Goal: Information Seeking & Learning: Learn about a topic

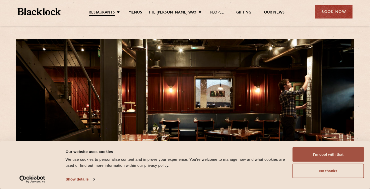
click at [321, 153] on button "I'm cool with that" at bounding box center [329, 154] width 72 height 15
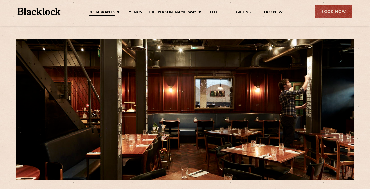
click at [142, 11] on link "Menus" at bounding box center [136, 12] width 14 height 5
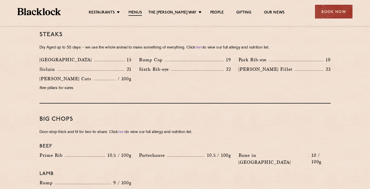
scroll to position [477, 0]
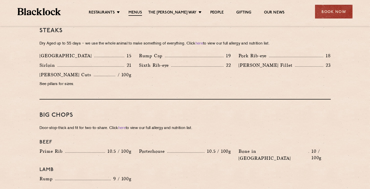
click at [352, 110] on section "Pre Chop Bites Blacklock Potted Meats & Kimchi 2 Egg & Anchovy 2 Cheese & Pickl…" at bounding box center [185, 135] width 370 height 720
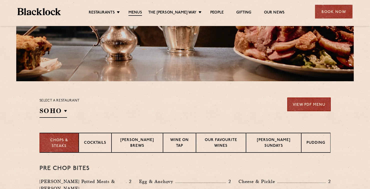
scroll to position [99, 0]
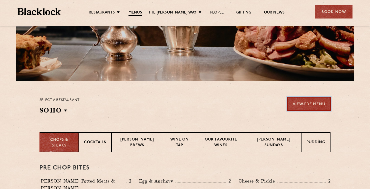
click at [319, 104] on link "View PDF Menu" at bounding box center [310, 104] width 44 height 14
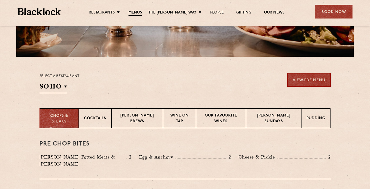
click at [96, 121] on p "Cocktails" at bounding box center [95, 119] width 22 height 6
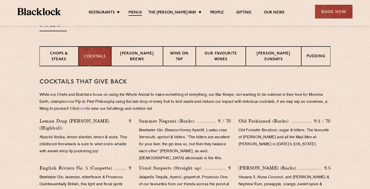
scroll to position [196, 0]
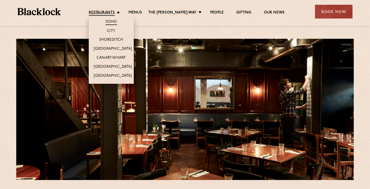
click at [113, 14] on link "Restaurants" at bounding box center [102, 13] width 26 height 6
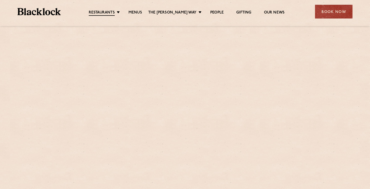
click at [115, 49] on div at bounding box center [185, 109] width 338 height 141
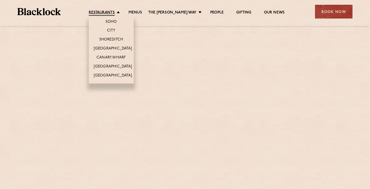
click at [107, 12] on link "Restaurants" at bounding box center [102, 13] width 26 height 6
click at [104, 15] on link "Restaurants" at bounding box center [102, 13] width 26 height 6
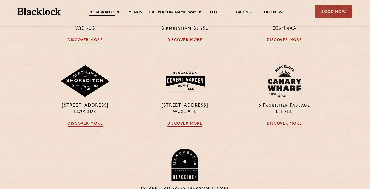
scroll to position [273, 0]
click at [185, 125] on link "Discover More" at bounding box center [185, 124] width 35 height 5
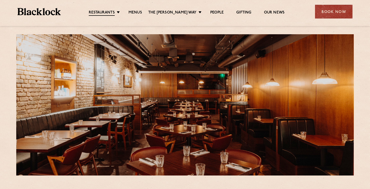
scroll to position [4, 0]
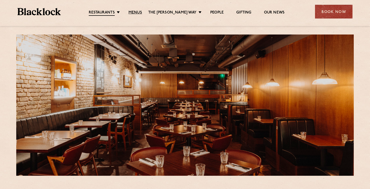
click at [138, 14] on link "Menus" at bounding box center [136, 12] width 14 height 5
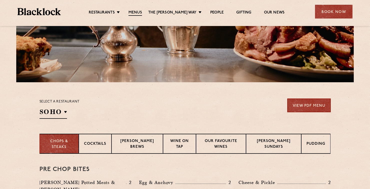
scroll to position [98, 0]
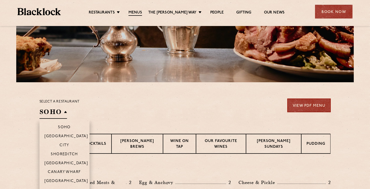
click at [56, 112] on h2 "SOHO" at bounding box center [54, 113] width 28 height 11
click at [55, 163] on p "[GEOGRAPHIC_DATA]" at bounding box center [67, 163] width 44 height 5
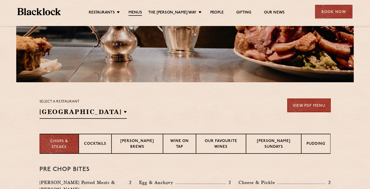
click at [18, 130] on section "Select a restaurant Covent Garden Soho Birmingham City Shoreditch Covent Garden…" at bounding box center [185, 108] width 370 height 52
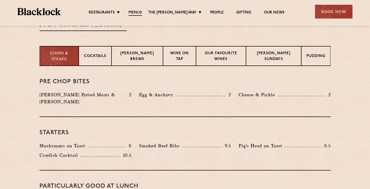
scroll to position [183, 0]
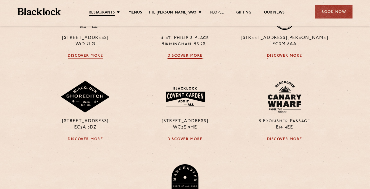
scroll to position [273, 0]
